Goal: Find specific page/section: Find specific page/section

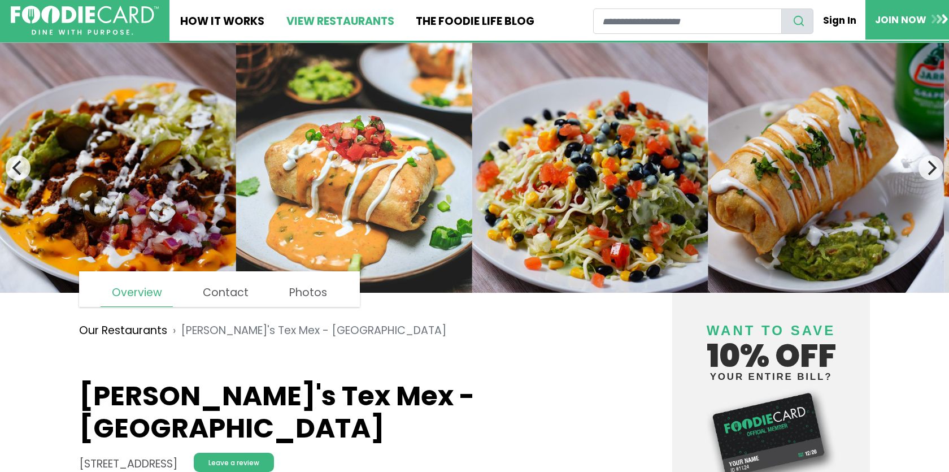
click at [356, 24] on link "View restaurants" at bounding box center [339, 20] width 129 height 41
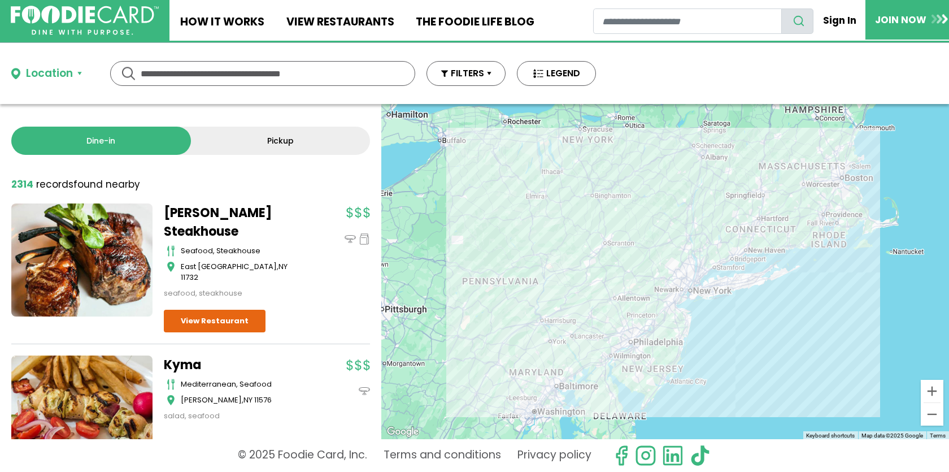
click at [252, 81] on input "text" at bounding box center [263, 74] width 244 height 24
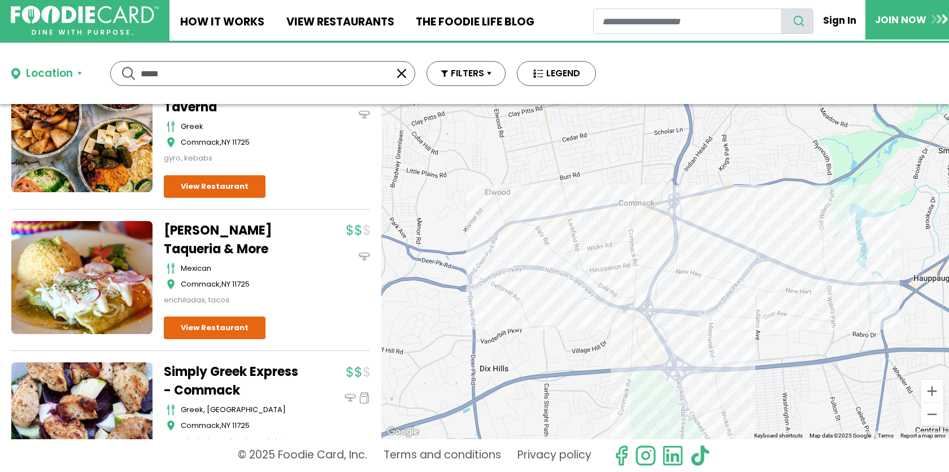
scroll to position [1025, 0]
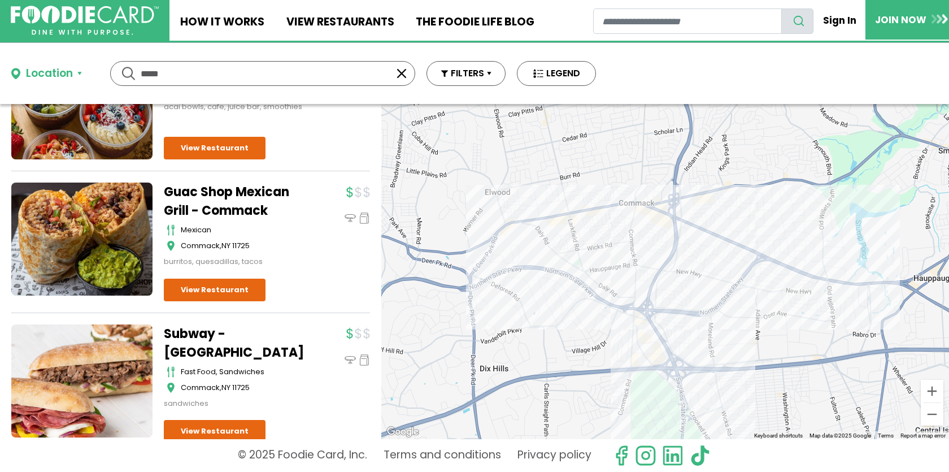
drag, startPoint x: 177, startPoint y: 69, endPoint x: 59, endPoint y: 41, distance: 121.9
click at [59, 41] on div "Skip Navigation Skip to Login Skip to Footer Home How It Works View restaurants…" at bounding box center [474, 236] width 949 height 472
type input "******"
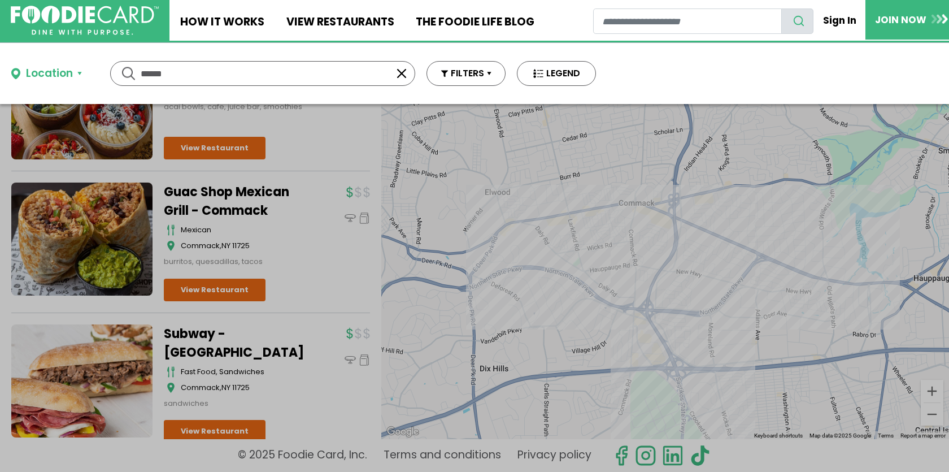
scroll to position [0, 0]
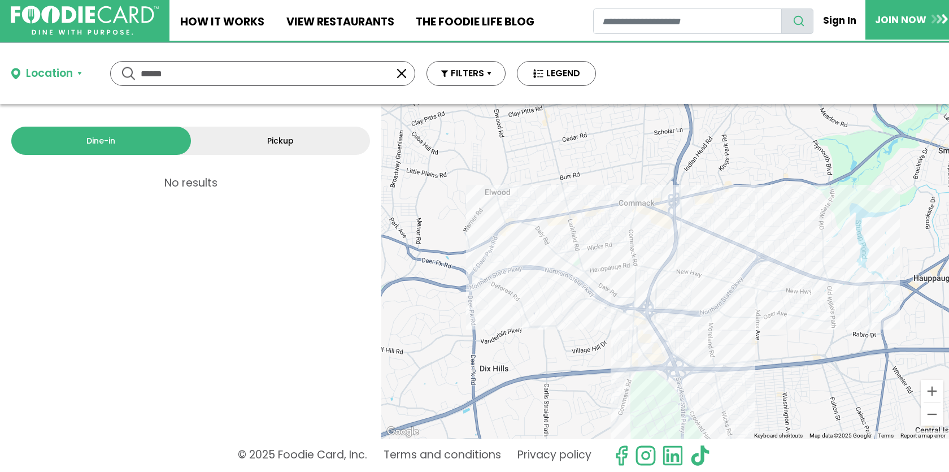
click at [51, 71] on div "Location" at bounding box center [49, 74] width 47 height 16
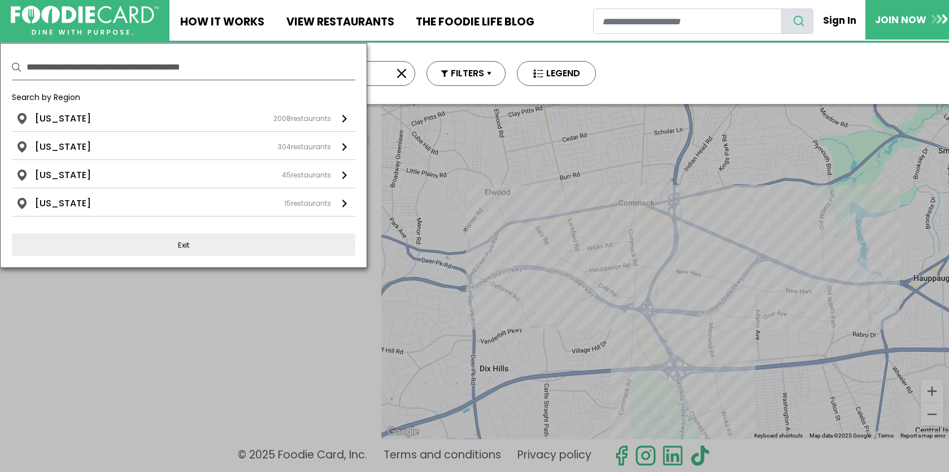
click at [545, 265] on div at bounding box center [474, 236] width 949 height 472
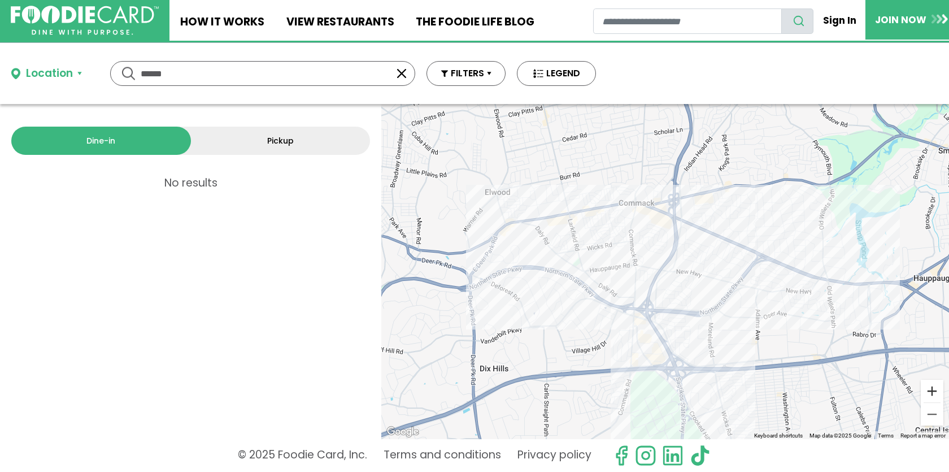
click at [937, 393] on button "Zoom in" at bounding box center [932, 391] width 23 height 23
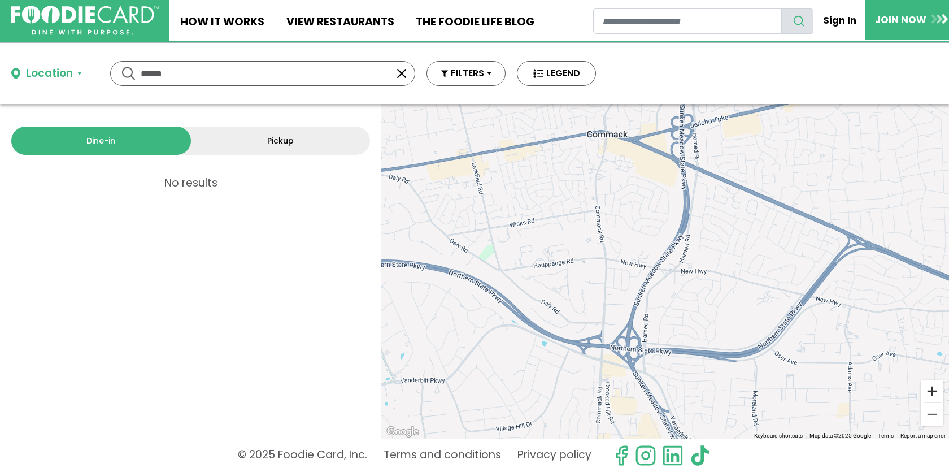
click at [937, 393] on button "Zoom in" at bounding box center [932, 391] width 23 height 23
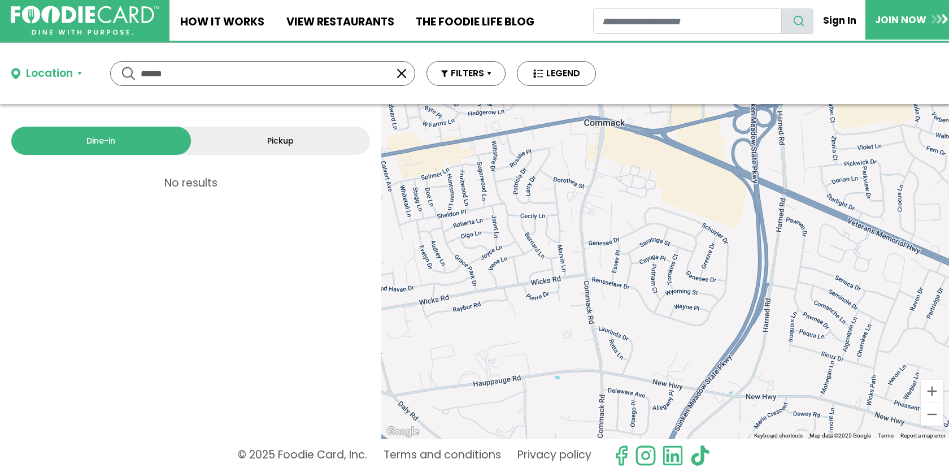
drag, startPoint x: 778, startPoint y: 338, endPoint x: 834, endPoint y: 467, distance: 140.6
click at [834, 467] on div "Location Use my current location Search by Region New York 2008 restaurants New…" at bounding box center [474, 257] width 949 height 429
